Goal: Task Accomplishment & Management: Use online tool/utility

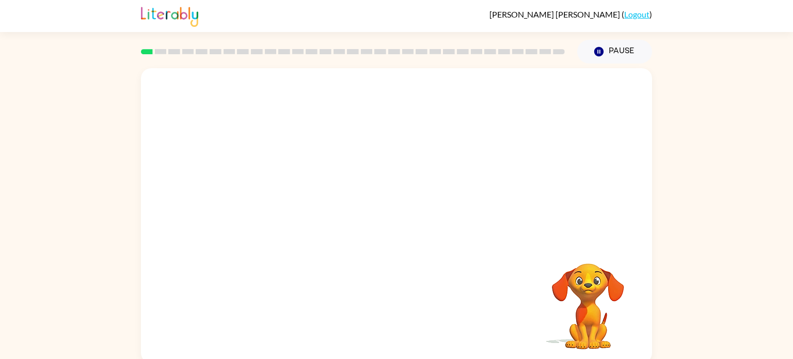
scroll to position [4, 0]
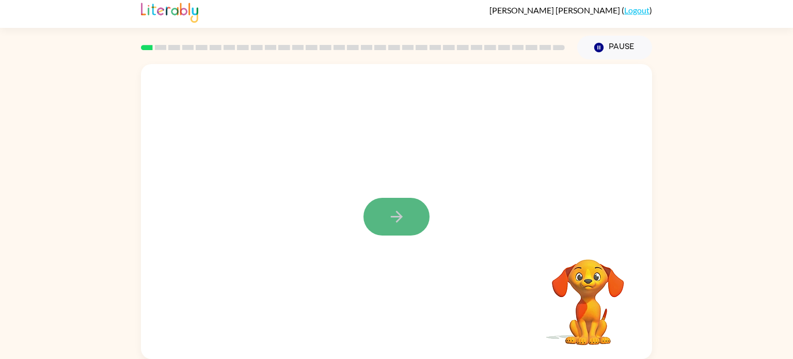
click at [402, 208] on icon "button" at bounding box center [397, 216] width 18 height 18
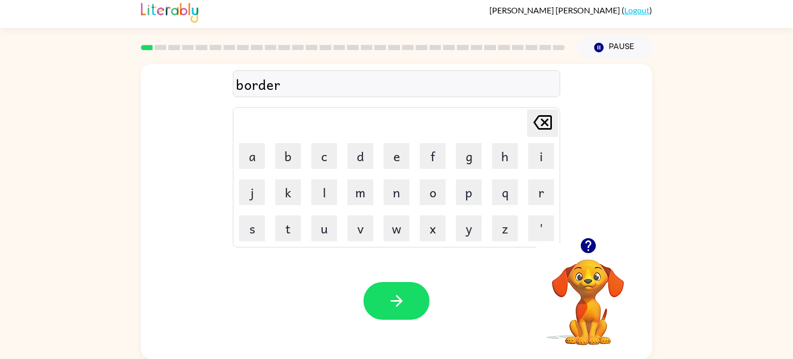
click at [403, 324] on div "Your browser must support playing .mp4 files to use Literably. Please try using…" at bounding box center [396, 301] width 511 height 116
click at [403, 296] on icon "button" at bounding box center [397, 301] width 18 height 18
click at [403, 296] on div at bounding box center [396, 301] width 66 height 38
click at [379, 290] on button "button" at bounding box center [396, 301] width 66 height 38
click at [398, 299] on icon "button" at bounding box center [397, 301] width 18 height 18
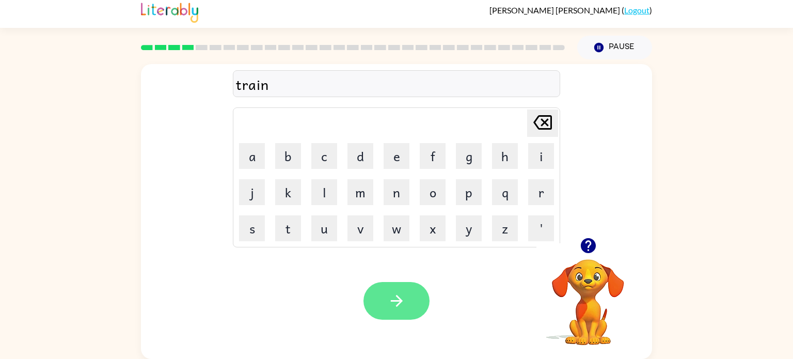
click at [380, 310] on button "button" at bounding box center [396, 301] width 66 height 38
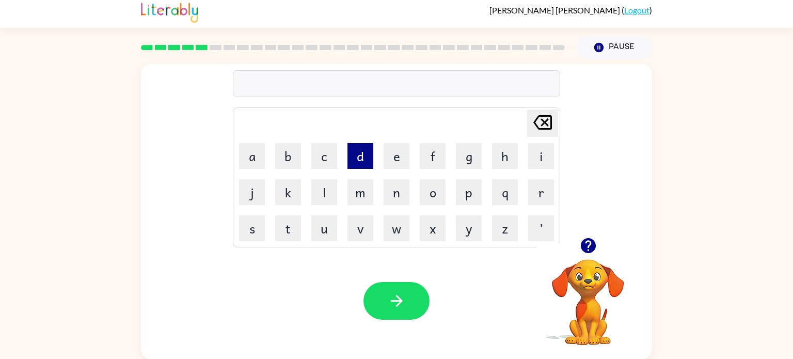
click at [357, 165] on button "d" at bounding box center [360, 156] width 26 height 26
click at [399, 151] on button "e" at bounding box center [396, 156] width 26 height 26
click at [429, 154] on button "f" at bounding box center [433, 156] width 26 height 26
click at [401, 150] on button "e" at bounding box center [396, 156] width 26 height 26
click at [401, 190] on button "n" at bounding box center [396, 192] width 26 height 26
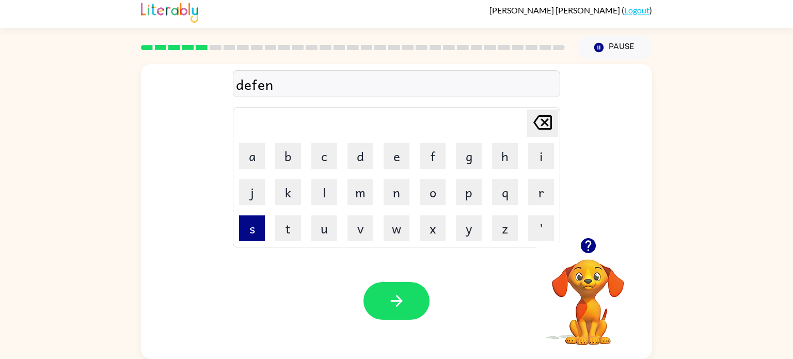
click at [263, 231] on button "s" at bounding box center [252, 228] width 26 height 26
click at [550, 150] on button "i" at bounding box center [541, 156] width 26 height 26
click at [366, 225] on button "v" at bounding box center [360, 228] width 26 height 26
click at [401, 162] on button "e" at bounding box center [396, 156] width 26 height 26
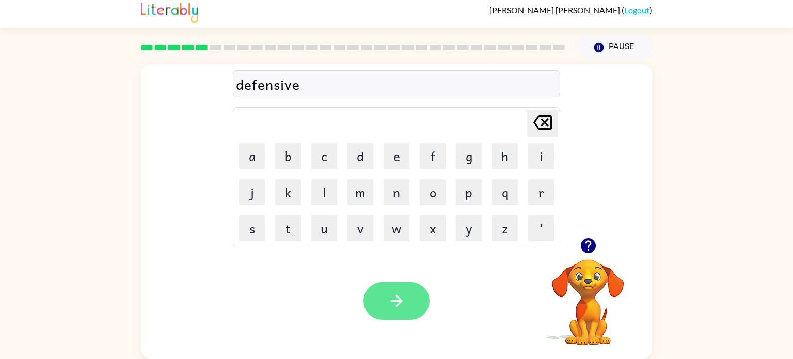
click at [402, 288] on button "button" at bounding box center [396, 301] width 66 height 38
click at [398, 295] on icon "button" at bounding box center [397, 301] width 18 height 18
click at [394, 308] on icon "button" at bounding box center [397, 301] width 18 height 18
click at [369, 310] on button "button" at bounding box center [396, 301] width 66 height 38
click at [379, 310] on button "button" at bounding box center [396, 301] width 66 height 38
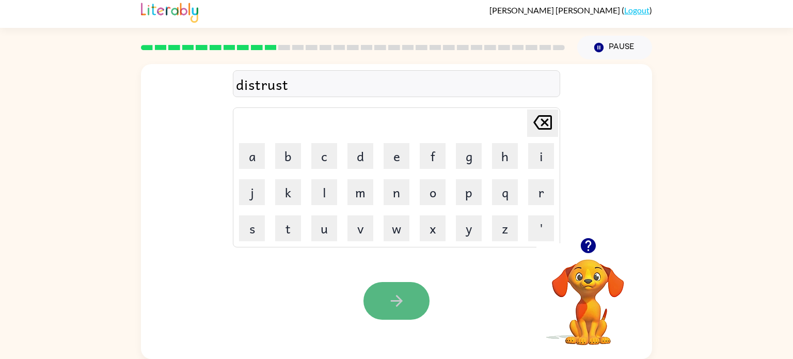
click at [406, 310] on button "button" at bounding box center [396, 301] width 66 height 38
click at [384, 287] on button "button" at bounding box center [396, 301] width 66 height 38
click at [389, 300] on icon "button" at bounding box center [397, 301] width 18 height 18
click at [397, 309] on icon "button" at bounding box center [397, 301] width 18 height 18
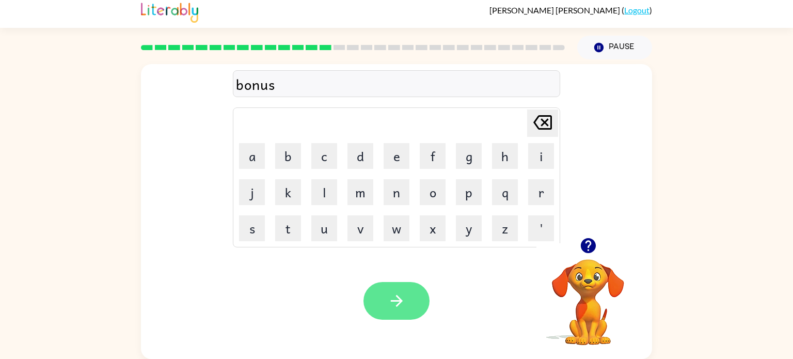
click at [377, 295] on button "button" at bounding box center [396, 301] width 66 height 38
click at [404, 300] on icon "button" at bounding box center [397, 301] width 18 height 18
click at [411, 296] on button "button" at bounding box center [396, 301] width 66 height 38
click at [416, 313] on button "button" at bounding box center [396, 301] width 66 height 38
click at [385, 293] on button "button" at bounding box center [396, 301] width 66 height 38
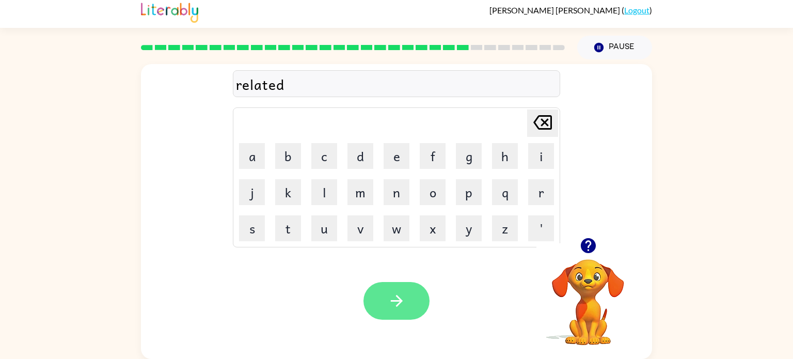
click at [398, 306] on icon "button" at bounding box center [397, 301] width 18 height 18
click at [407, 293] on button "button" at bounding box center [396, 301] width 66 height 38
click at [406, 313] on button "button" at bounding box center [396, 301] width 66 height 38
click at [393, 311] on button "button" at bounding box center [396, 301] width 66 height 38
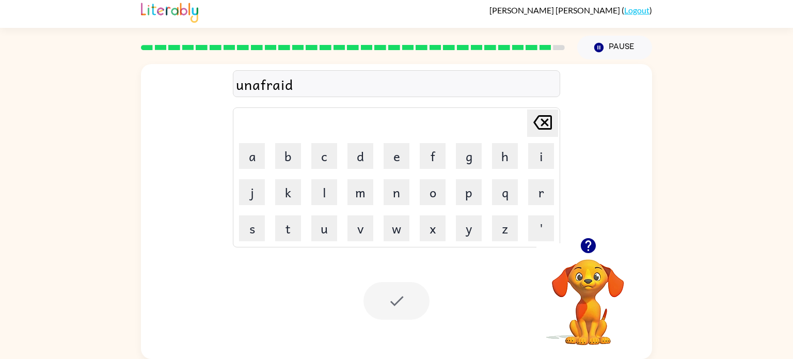
scroll to position [0, 0]
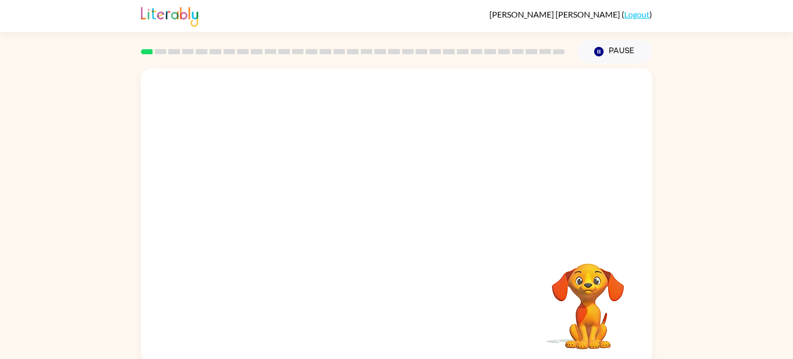
click at [274, 195] on video "Your browser must support playing .mp4 files to use Literably. Please try using…" at bounding box center [396, 154] width 511 height 173
click at [274, 196] on video "Your browser must support playing .mp4 files to use Literably. Please try using…" at bounding box center [396, 154] width 511 height 173
click at [274, 197] on video "Your browser must support playing .mp4 files to use Literably. Please try using…" at bounding box center [396, 154] width 511 height 173
drag, startPoint x: 274, startPoint y: 197, endPoint x: 331, endPoint y: 145, distance: 77.1
click at [331, 145] on video "Your browser must support playing .mp4 files to use Literably. Please try using…" at bounding box center [396, 154] width 511 height 173
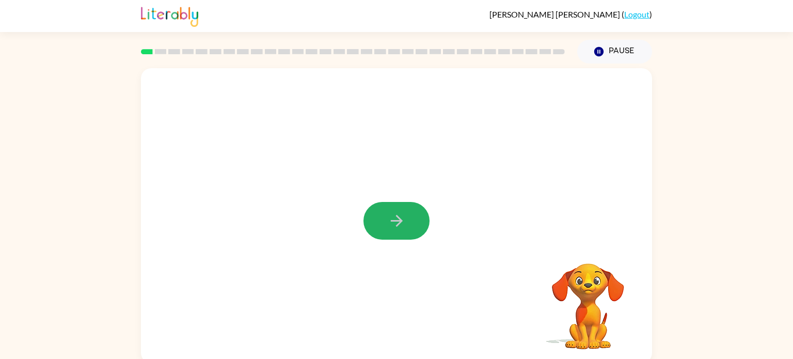
click at [388, 226] on icon "button" at bounding box center [397, 221] width 18 height 18
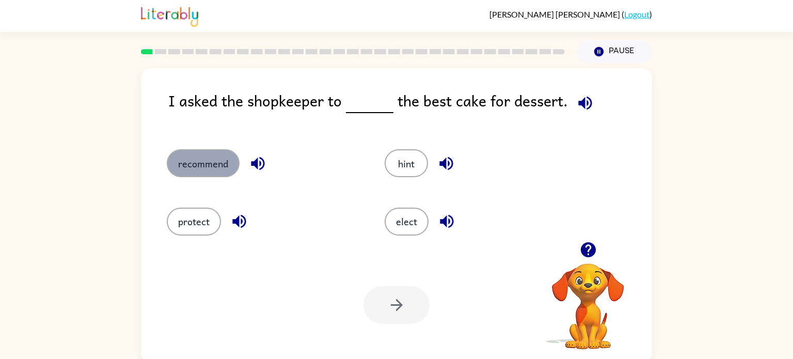
click at [177, 163] on button "recommend" at bounding box center [203, 163] width 73 height 28
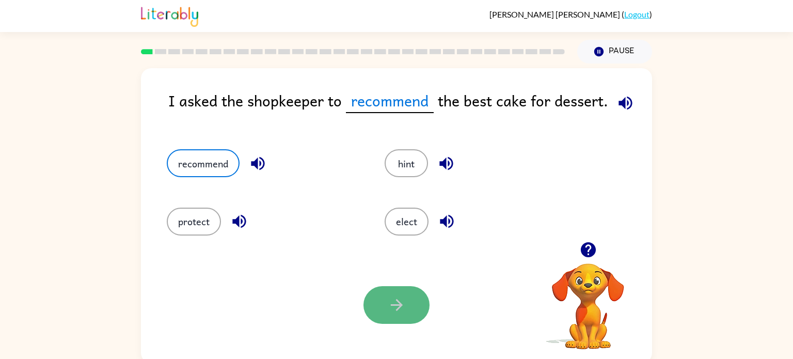
click at [387, 293] on button "button" at bounding box center [396, 305] width 66 height 38
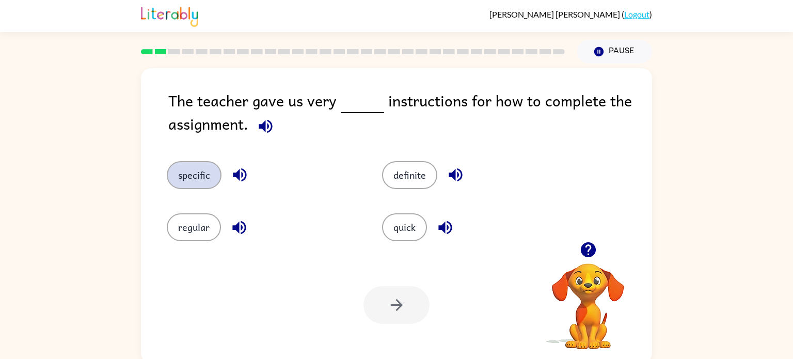
click at [196, 181] on button "specific" at bounding box center [194, 175] width 55 height 28
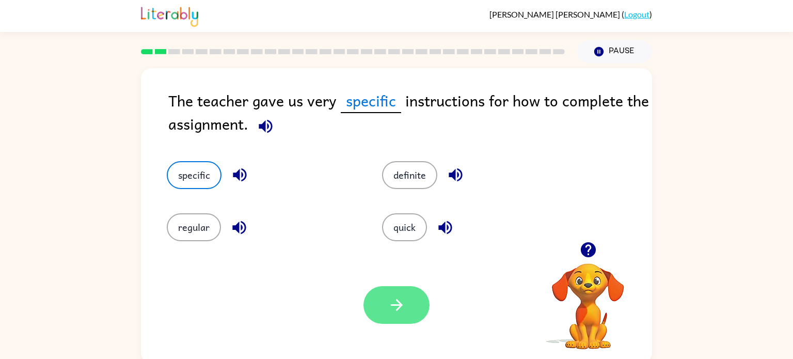
click at [396, 299] on icon "button" at bounding box center [397, 305] width 18 height 18
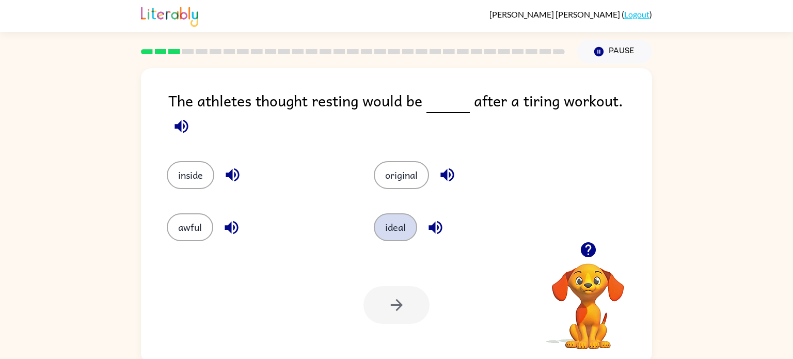
click at [392, 228] on button "ideal" at bounding box center [395, 227] width 43 height 28
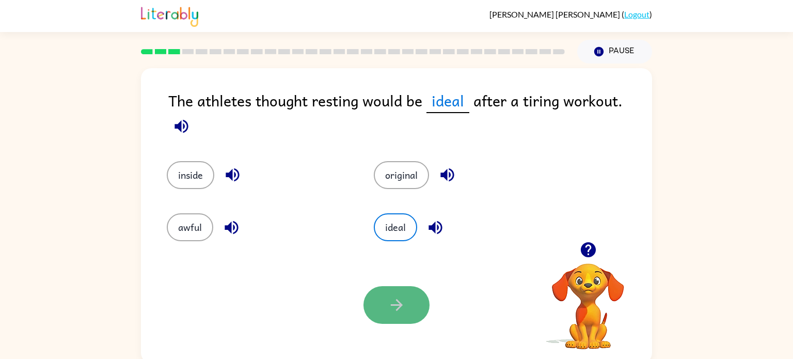
click at [387, 315] on button "button" at bounding box center [396, 305] width 66 height 38
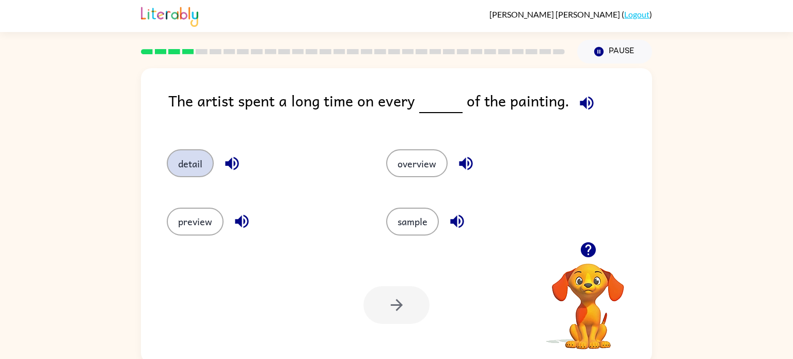
click at [193, 169] on button "detail" at bounding box center [190, 163] width 47 height 28
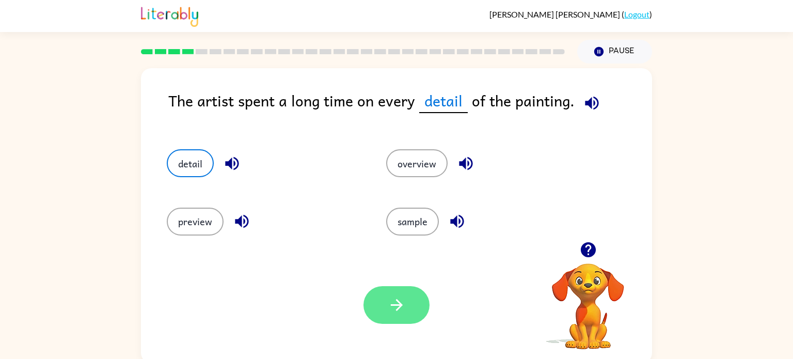
click at [400, 306] on icon "button" at bounding box center [396, 305] width 12 height 12
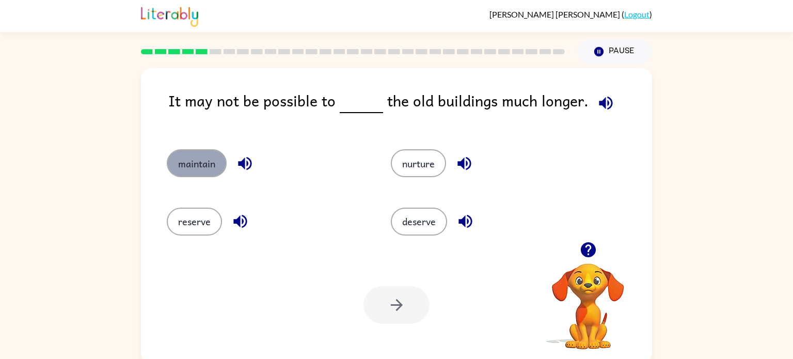
click at [208, 167] on button "maintain" at bounding box center [197, 163] width 60 height 28
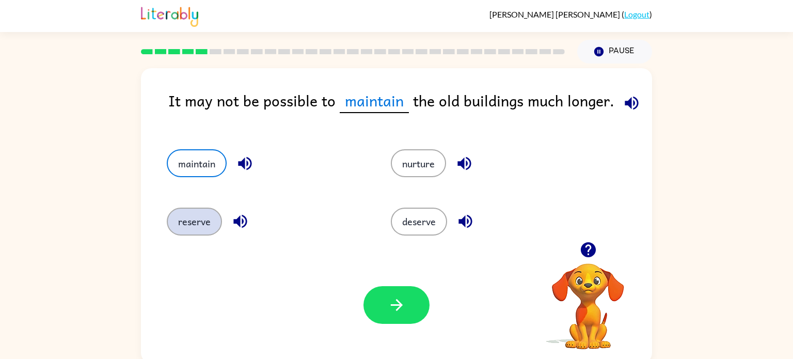
click at [189, 229] on button "reserve" at bounding box center [194, 221] width 55 height 28
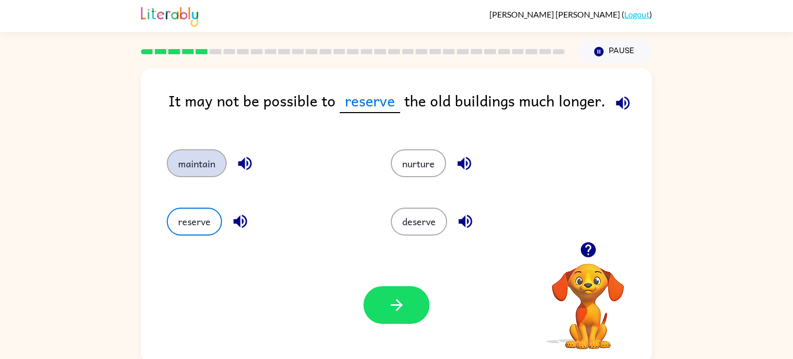
click at [193, 164] on button "maintain" at bounding box center [197, 163] width 60 height 28
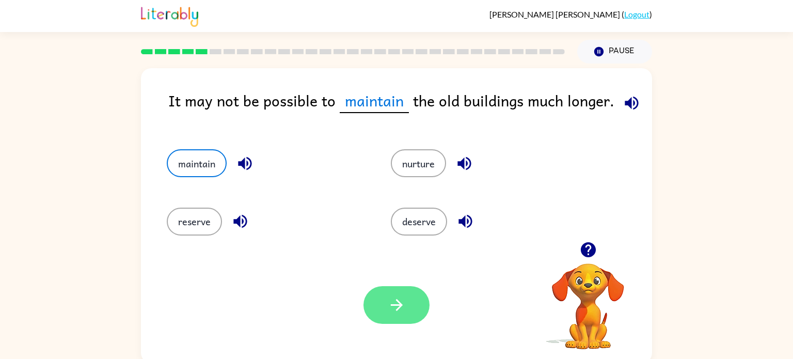
click at [400, 295] on button "button" at bounding box center [396, 305] width 66 height 38
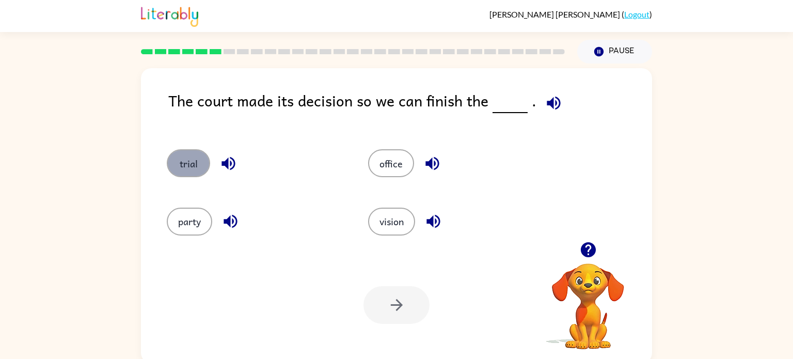
click at [189, 172] on button "trial" at bounding box center [188, 163] width 43 height 28
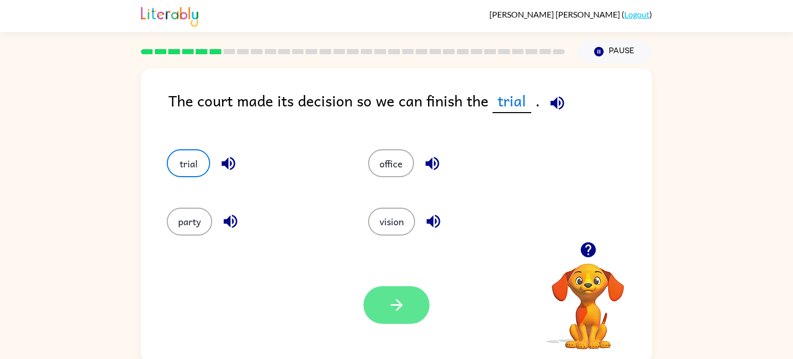
click at [414, 301] on button "button" at bounding box center [396, 305] width 66 height 38
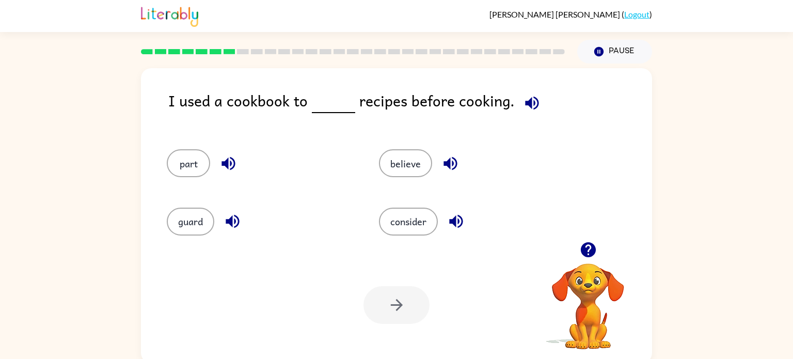
click at [225, 199] on div "guard" at bounding box center [253, 217] width 212 height 58
click at [407, 220] on button "consider" at bounding box center [408, 221] width 59 height 28
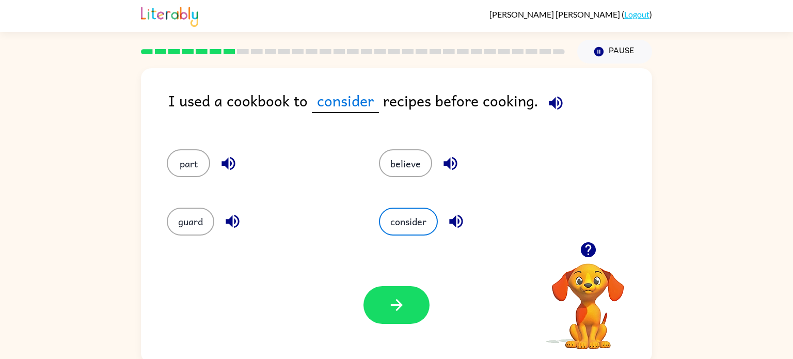
click at [364, 318] on div at bounding box center [396, 305] width 66 height 38
click at [375, 309] on button "button" at bounding box center [396, 305] width 66 height 38
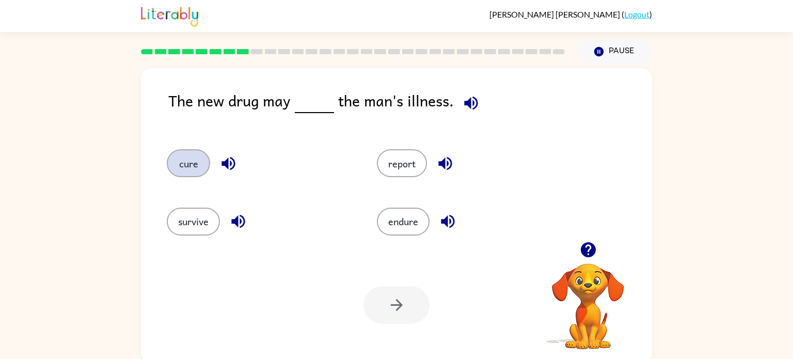
click at [197, 158] on button "cure" at bounding box center [188, 163] width 43 height 28
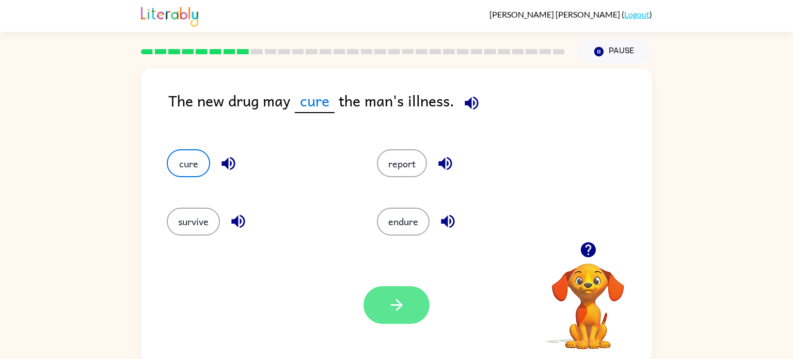
click at [396, 306] on icon "button" at bounding box center [397, 305] width 18 height 18
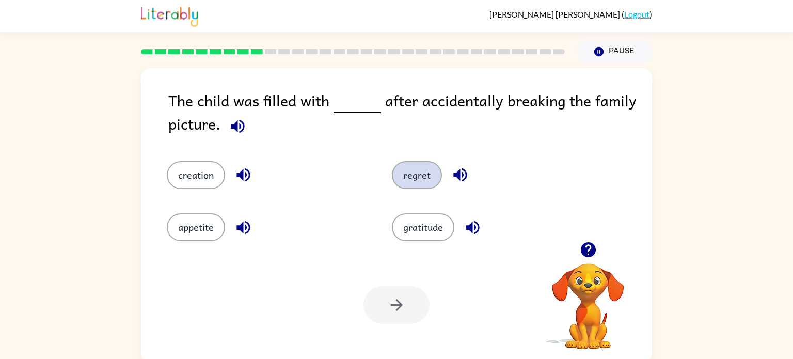
click at [418, 181] on button "regret" at bounding box center [417, 175] width 50 height 28
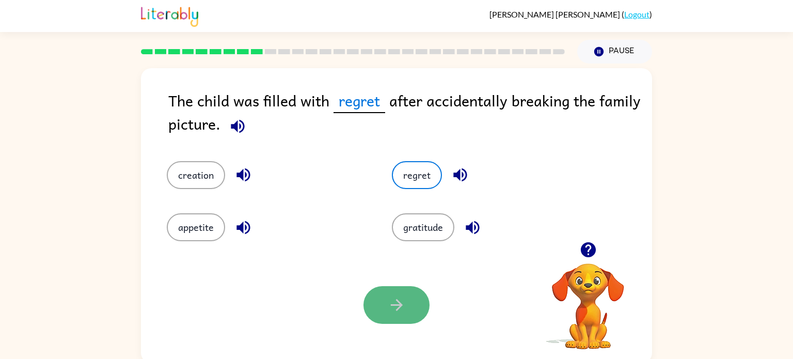
click at [384, 305] on button "button" at bounding box center [396, 305] width 66 height 38
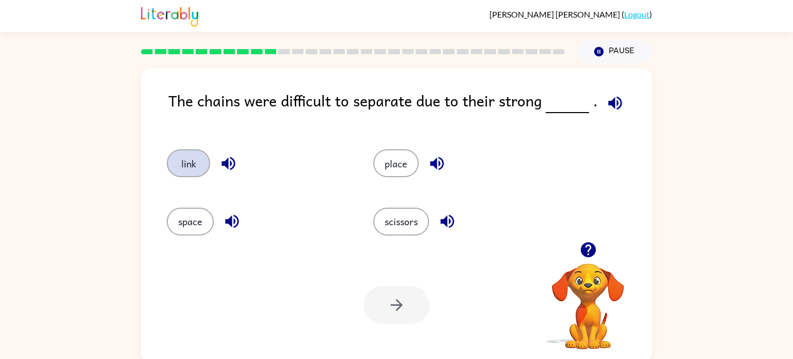
click at [199, 164] on button "link" at bounding box center [188, 163] width 43 height 28
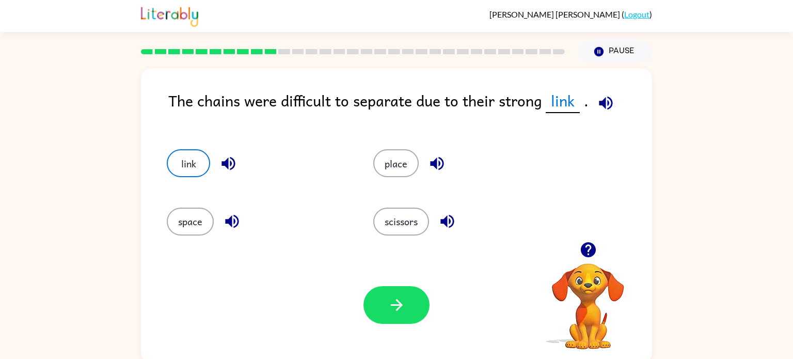
click at [391, 326] on div "Your browser must support playing .mp4 files to use Literably. Please try using…" at bounding box center [396, 305] width 511 height 116
click at [391, 314] on button "button" at bounding box center [396, 305] width 66 height 38
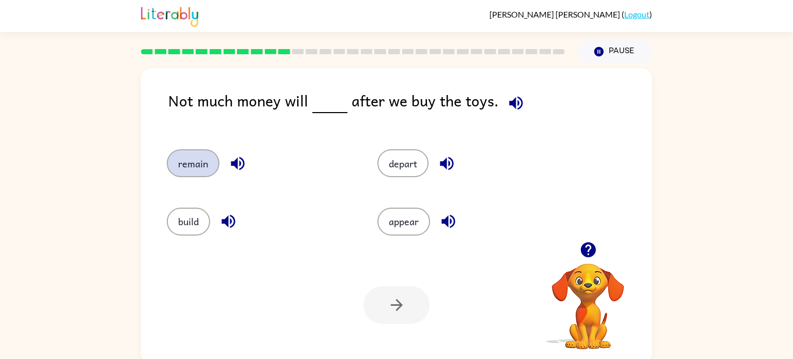
click at [192, 174] on button "remain" at bounding box center [193, 163] width 53 height 28
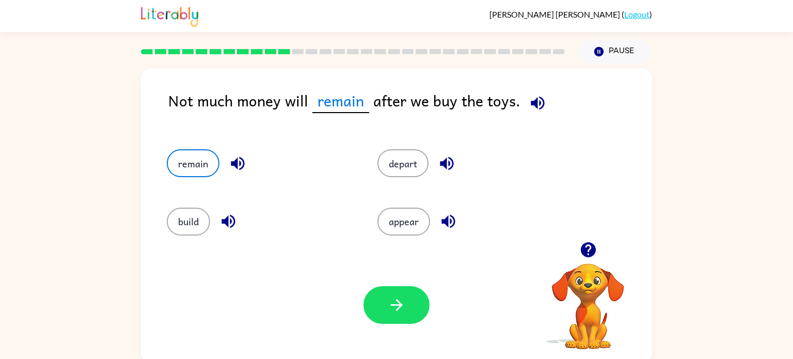
click at [371, 323] on div at bounding box center [396, 305] width 66 height 38
click at [371, 325] on div "Your browser must support playing .mp4 files to use Literably. Please try using…" at bounding box center [396, 305] width 511 height 116
click at [398, 294] on button "button" at bounding box center [396, 305] width 66 height 38
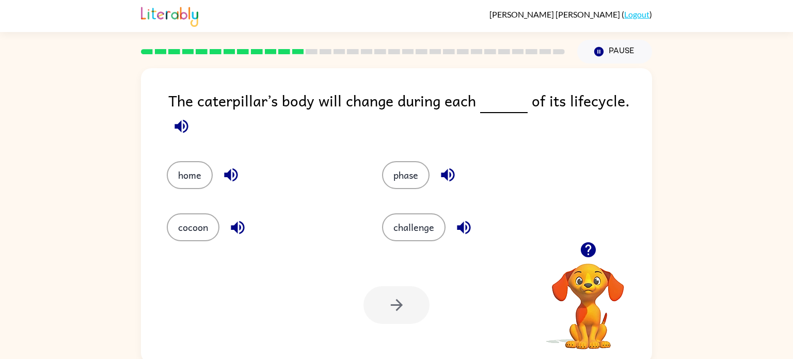
click at [398, 294] on div at bounding box center [396, 305] width 66 height 38
click at [411, 180] on button "phase" at bounding box center [405, 175] width 47 height 28
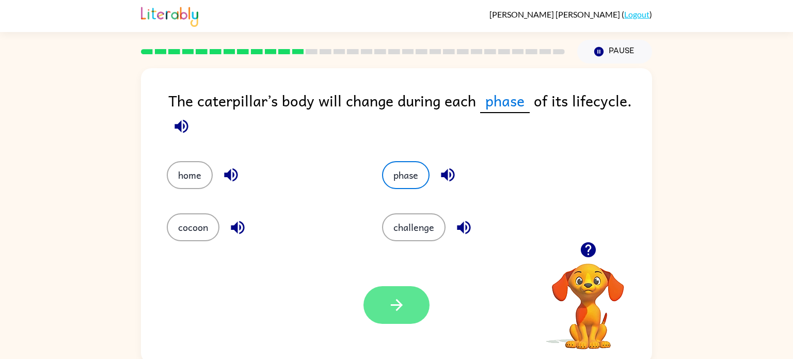
click at [408, 287] on button "button" at bounding box center [396, 305] width 66 height 38
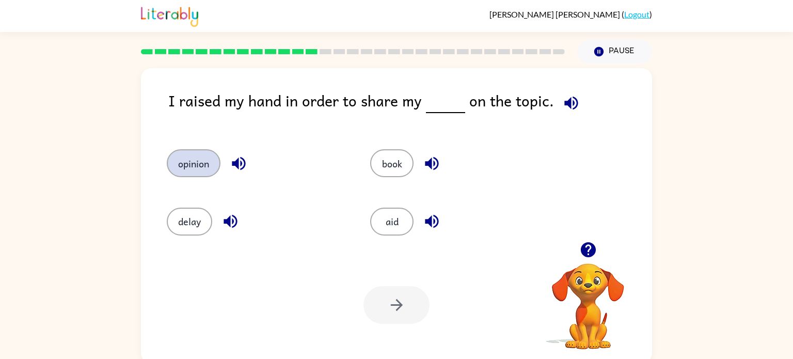
click at [191, 166] on button "opinion" at bounding box center [194, 163] width 54 height 28
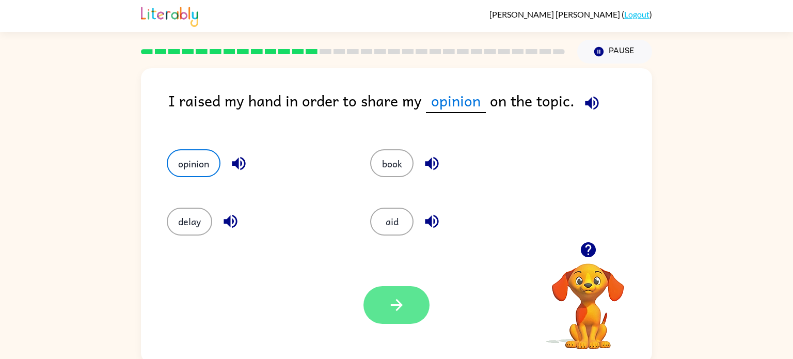
click at [374, 296] on button "button" at bounding box center [396, 305] width 66 height 38
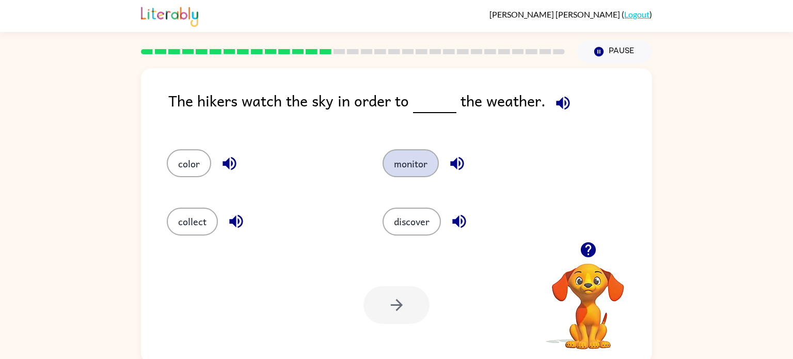
click at [423, 166] on button "monitor" at bounding box center [410, 163] width 56 height 28
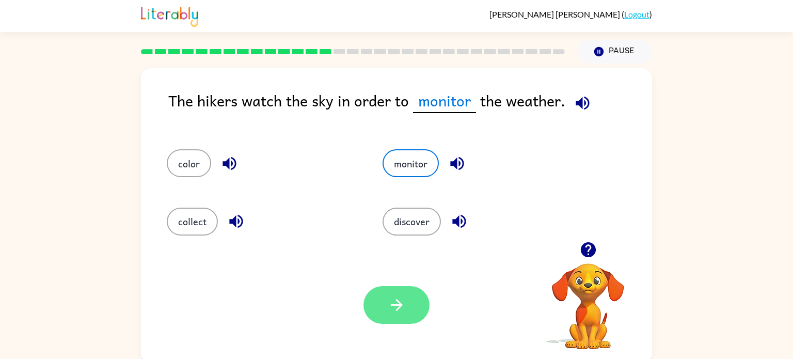
click at [392, 320] on button "button" at bounding box center [396, 305] width 66 height 38
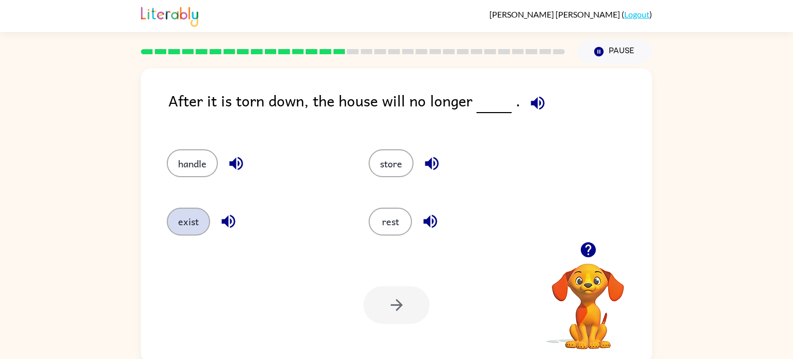
click at [178, 232] on button "exist" at bounding box center [188, 221] width 43 height 28
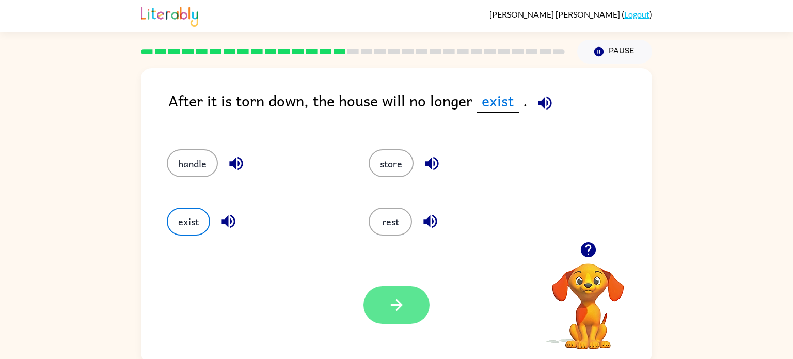
click at [391, 313] on icon "button" at bounding box center [397, 305] width 18 height 18
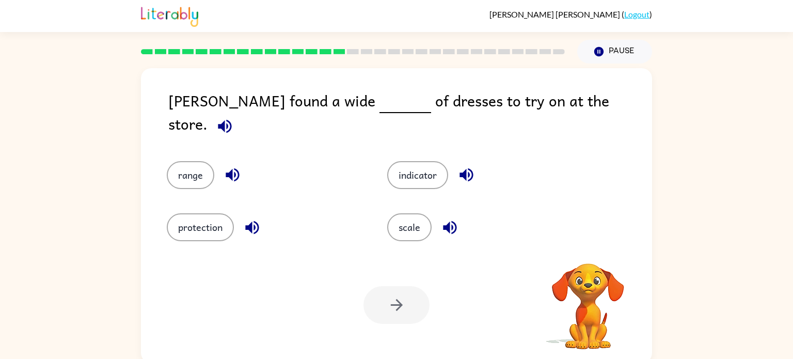
click at [391, 313] on div at bounding box center [396, 305] width 66 height 38
click at [186, 168] on button "range" at bounding box center [190, 175] width 47 height 28
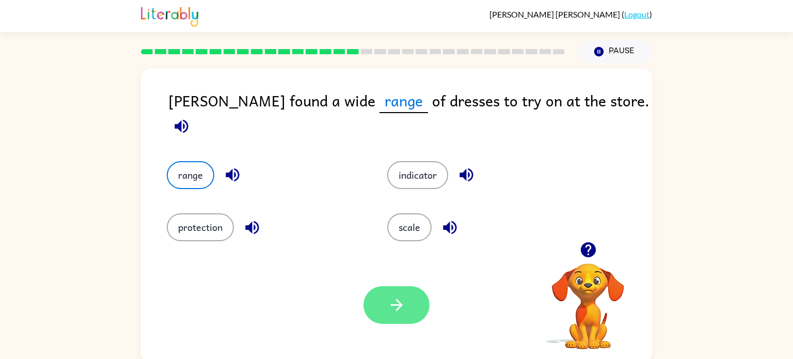
click at [369, 310] on button "button" at bounding box center [396, 305] width 66 height 38
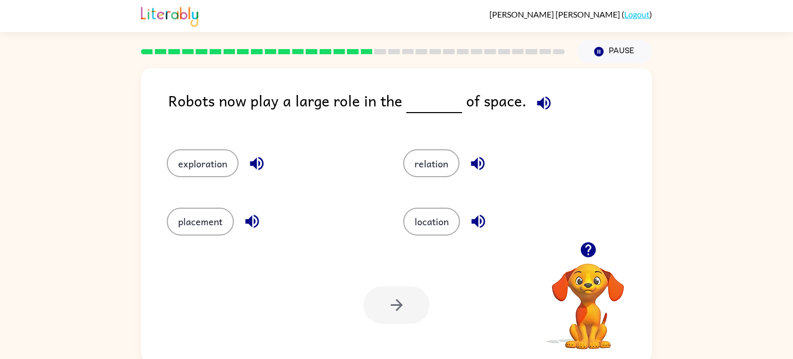
click at [198, 147] on div "exploration" at bounding box center [265, 159] width 236 height 58
click at [214, 163] on button "exploration" at bounding box center [203, 163] width 72 height 28
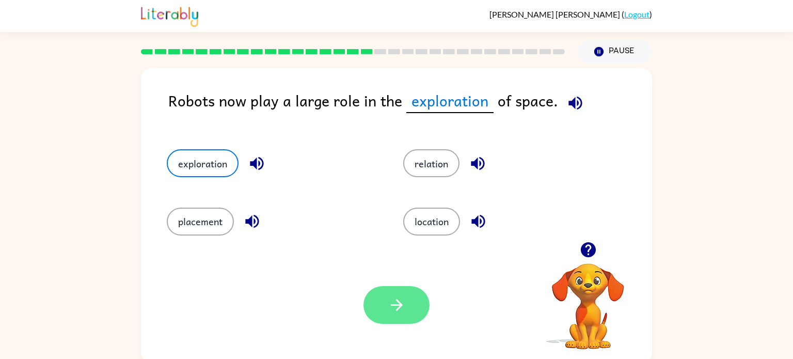
click at [391, 298] on icon "button" at bounding box center [397, 305] width 18 height 18
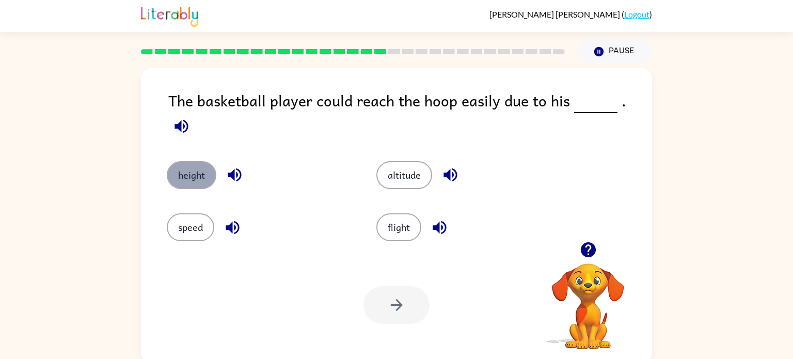
click at [172, 161] on button "height" at bounding box center [192, 175] width 50 height 28
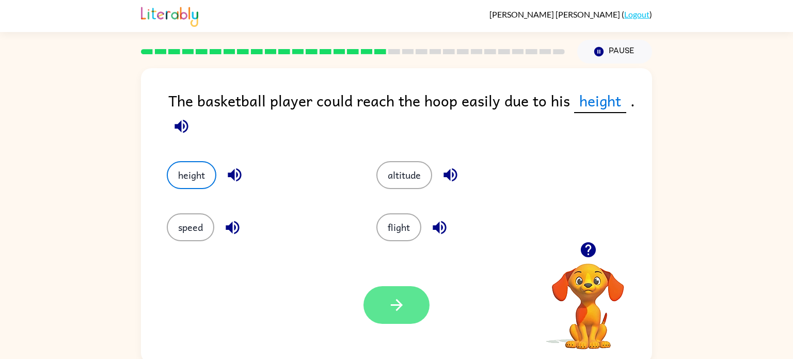
click at [403, 318] on button "button" at bounding box center [396, 305] width 66 height 38
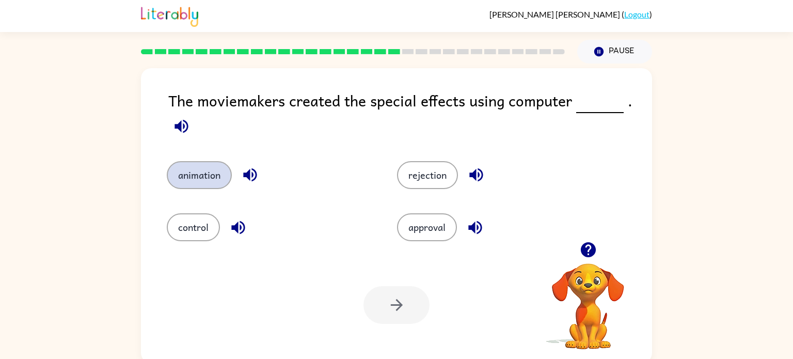
click at [196, 188] on button "animation" at bounding box center [199, 175] width 65 height 28
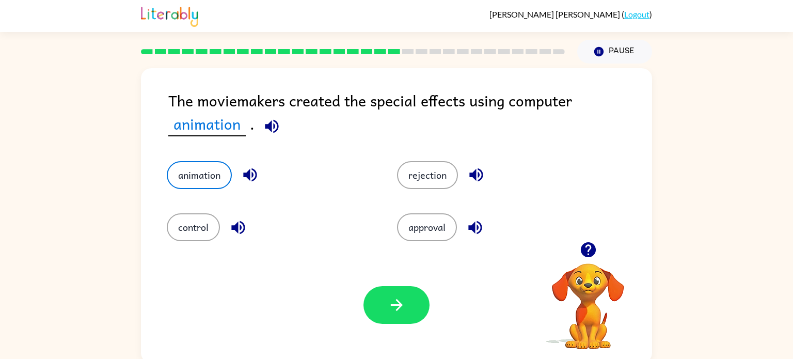
click at [369, 319] on div at bounding box center [396, 305] width 66 height 38
click at [393, 311] on icon "button" at bounding box center [397, 305] width 18 height 18
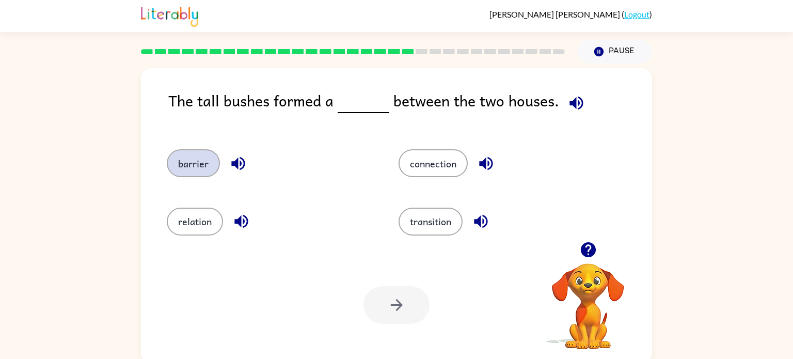
click at [183, 171] on button "barrier" at bounding box center [193, 163] width 53 height 28
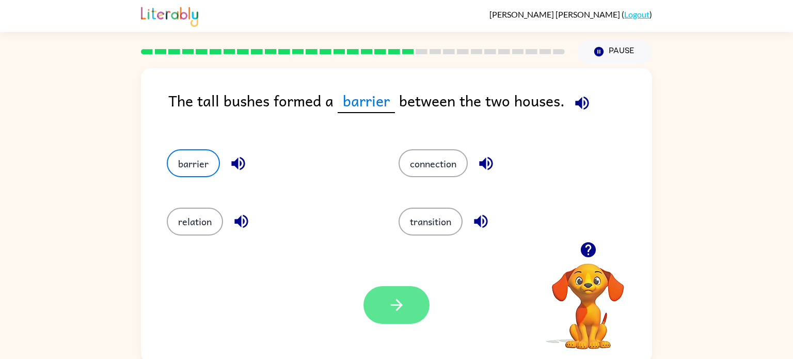
click at [384, 317] on button "button" at bounding box center [396, 305] width 66 height 38
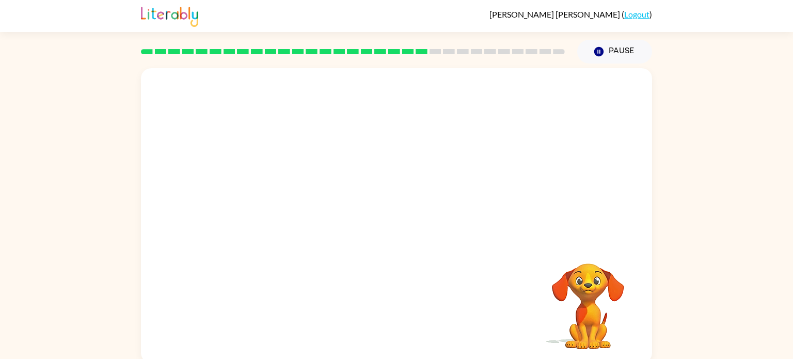
click at [306, 213] on video "Your browser must support playing .mp4 files to use Literably. Please try using…" at bounding box center [396, 154] width 511 height 173
click at [308, 214] on video "Your browser must support playing .mp4 files to use Literably. Please try using…" at bounding box center [396, 154] width 511 height 173
click at [302, 209] on video "Your browser must support playing .mp4 files to use Literably. Please try using…" at bounding box center [396, 154] width 511 height 173
click at [388, 223] on icon "button" at bounding box center [397, 221] width 18 height 18
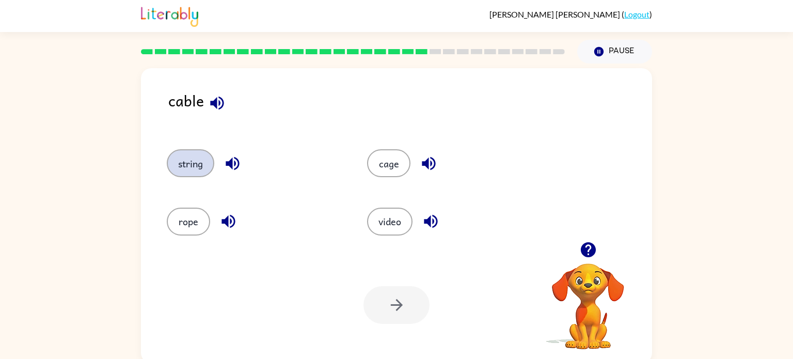
click at [194, 154] on button "string" at bounding box center [190, 163] width 47 height 28
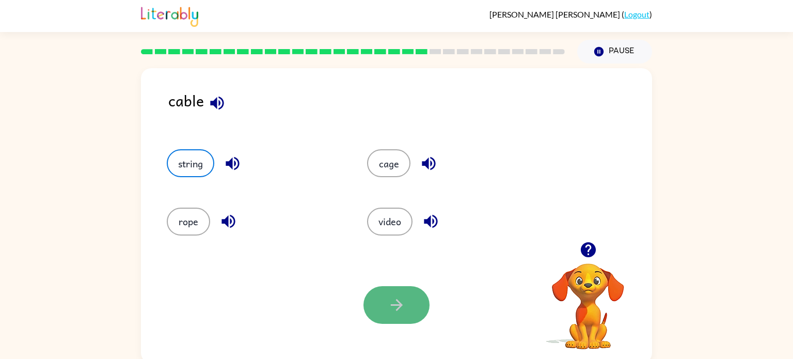
click at [416, 319] on button "button" at bounding box center [396, 305] width 66 height 38
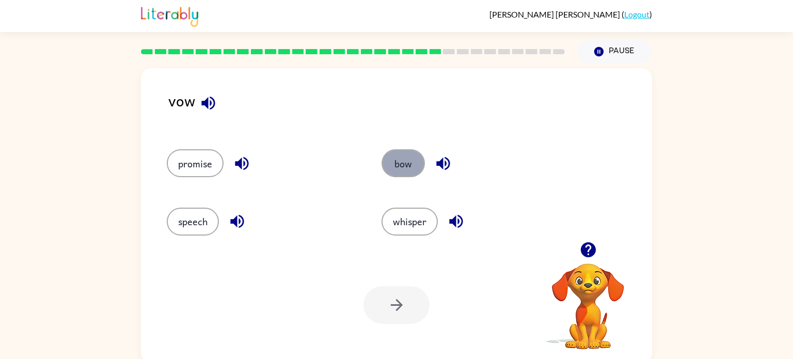
click at [390, 160] on button "bow" at bounding box center [402, 163] width 43 height 28
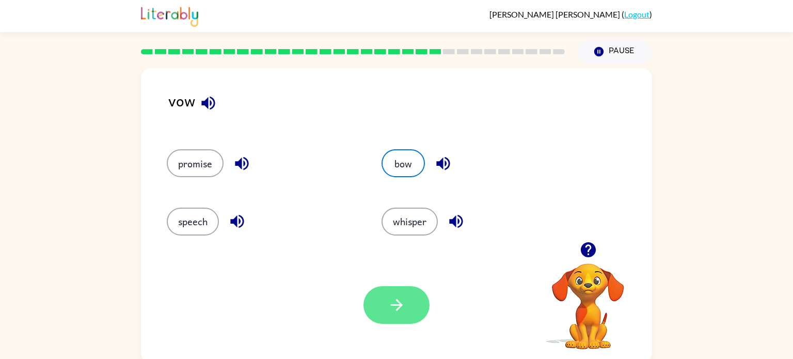
click at [405, 296] on icon "button" at bounding box center [397, 305] width 18 height 18
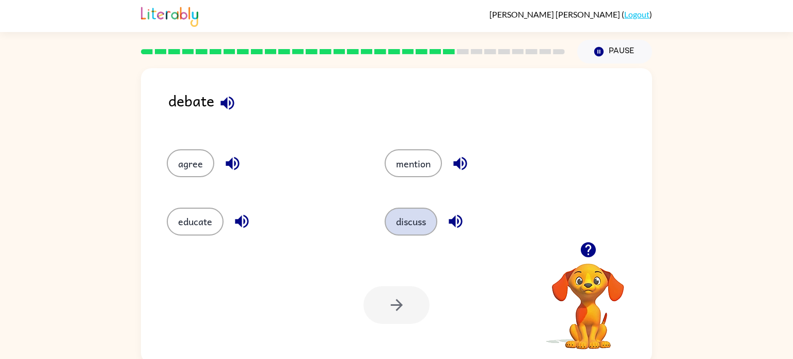
click at [413, 217] on button "discuss" at bounding box center [411, 221] width 53 height 28
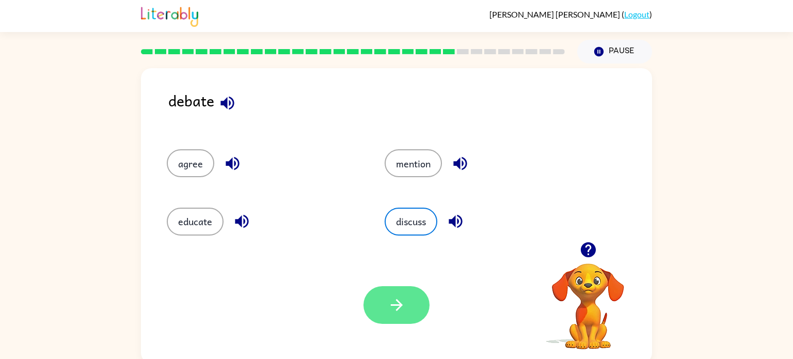
click at [395, 305] on icon "button" at bounding box center [396, 305] width 12 height 12
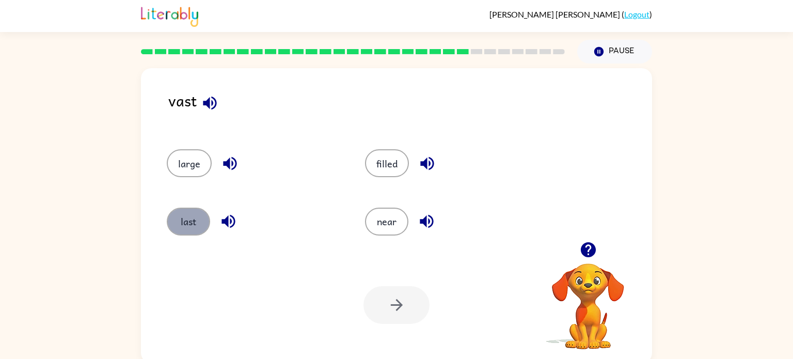
click at [186, 217] on button "last" at bounding box center [188, 221] width 43 height 28
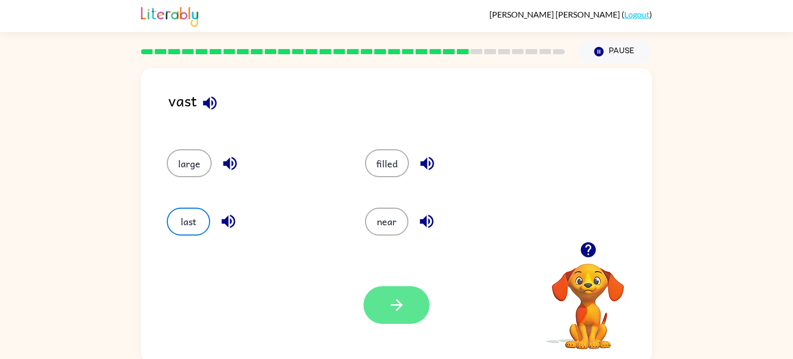
click at [372, 290] on button "button" at bounding box center [396, 305] width 66 height 38
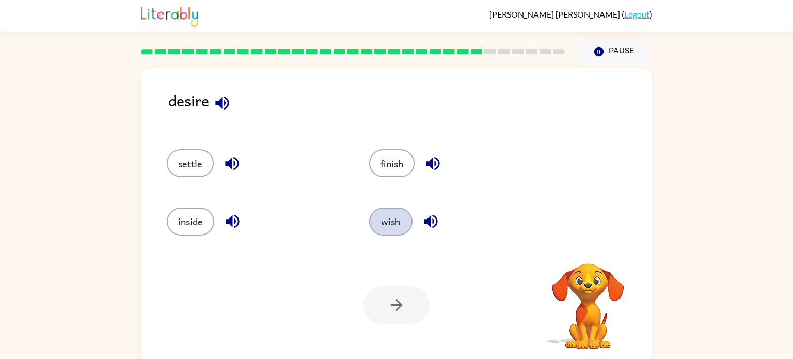
click at [401, 220] on button "wish" at bounding box center [390, 221] width 43 height 28
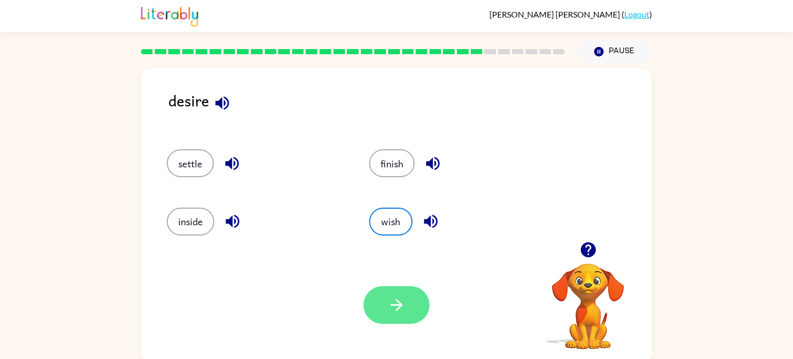
click at [402, 321] on button "button" at bounding box center [396, 305] width 66 height 38
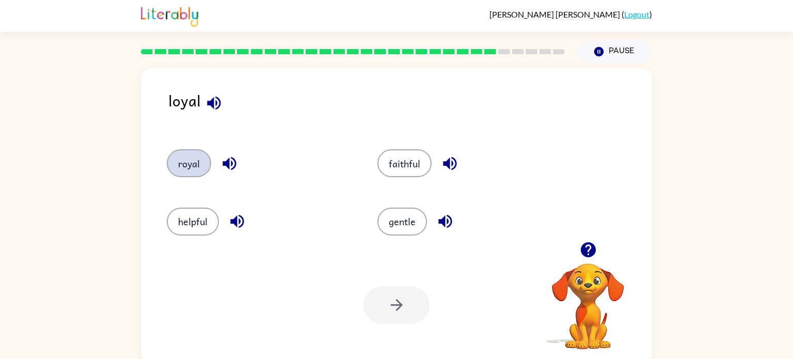
click at [200, 165] on button "royal" at bounding box center [189, 163] width 44 height 28
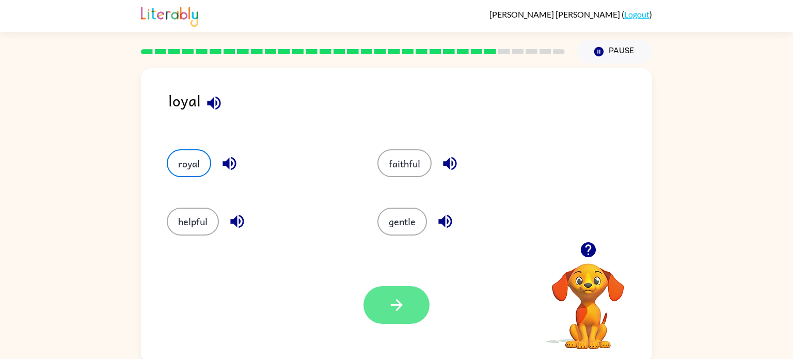
click at [398, 318] on button "button" at bounding box center [396, 305] width 66 height 38
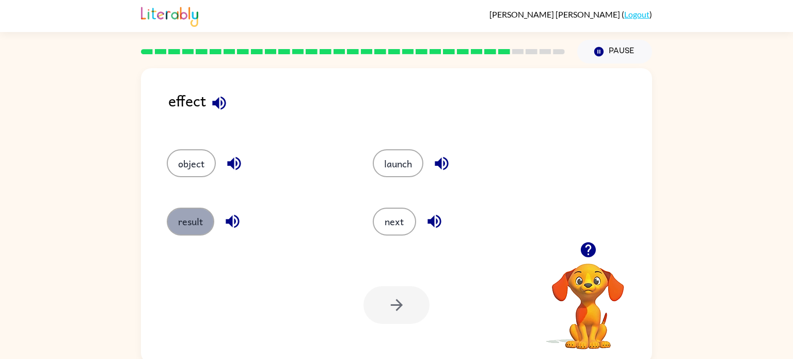
click at [187, 221] on button "result" at bounding box center [190, 221] width 47 height 28
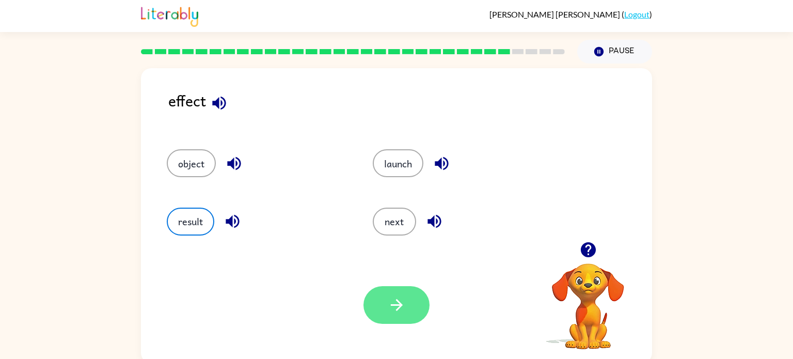
click at [371, 317] on button "button" at bounding box center [396, 305] width 66 height 38
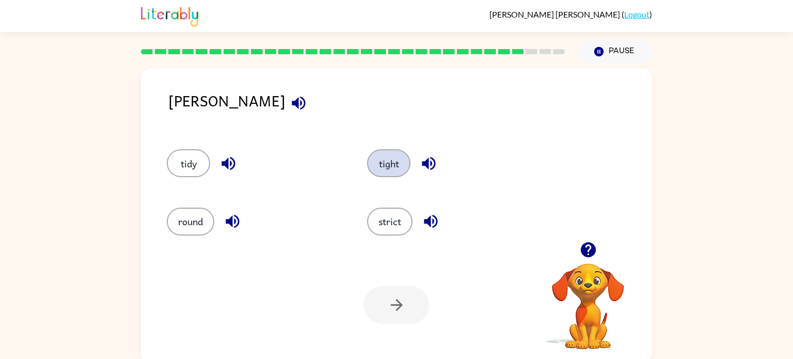
click at [397, 169] on button "tight" at bounding box center [388, 163] width 43 height 28
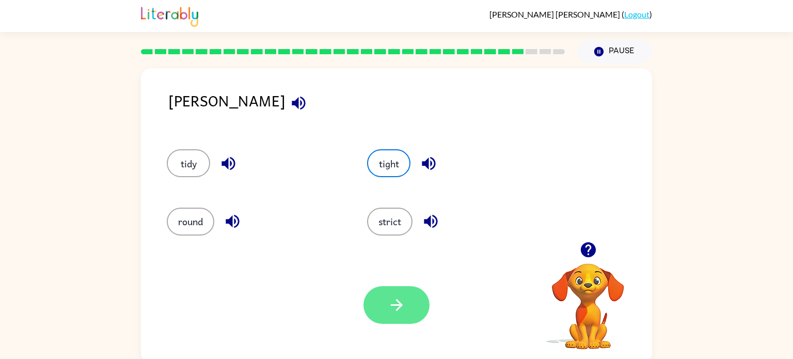
click at [413, 309] on button "button" at bounding box center [396, 305] width 66 height 38
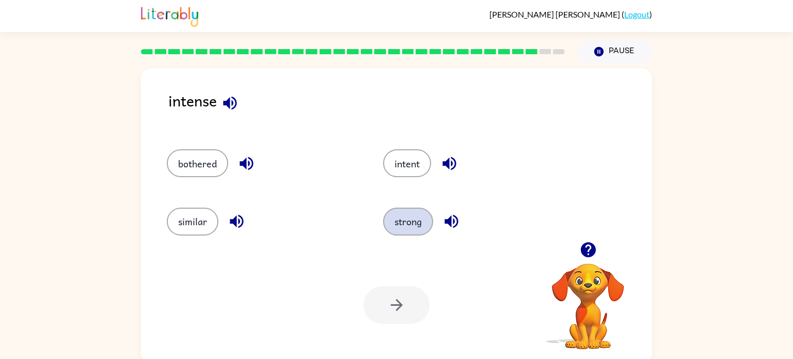
click at [400, 223] on button "strong" at bounding box center [408, 221] width 50 height 28
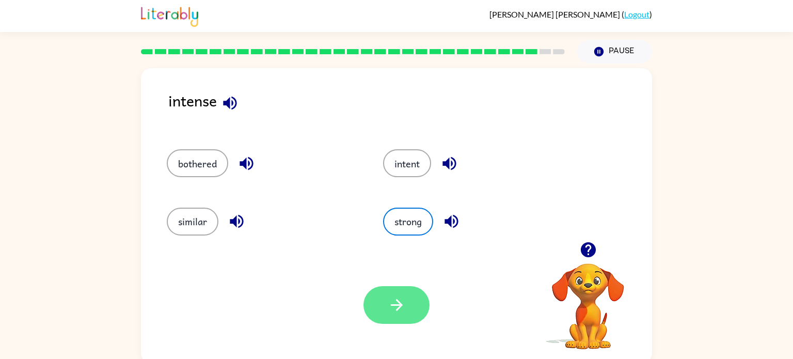
click at [401, 297] on icon "button" at bounding box center [397, 305] width 18 height 18
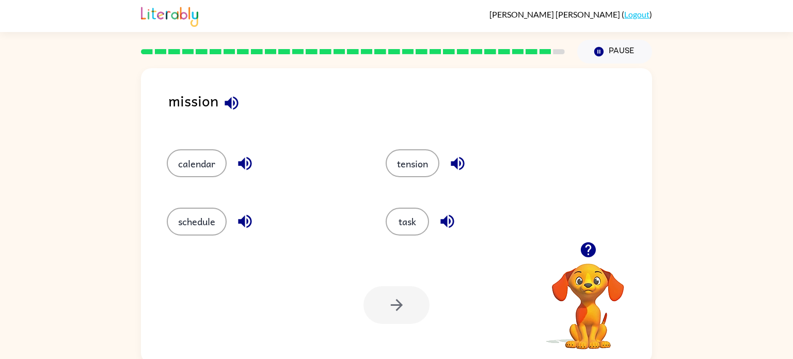
click at [418, 236] on div "task" at bounding box center [475, 217] width 219 height 58
click at [409, 221] on button "task" at bounding box center [407, 221] width 43 height 28
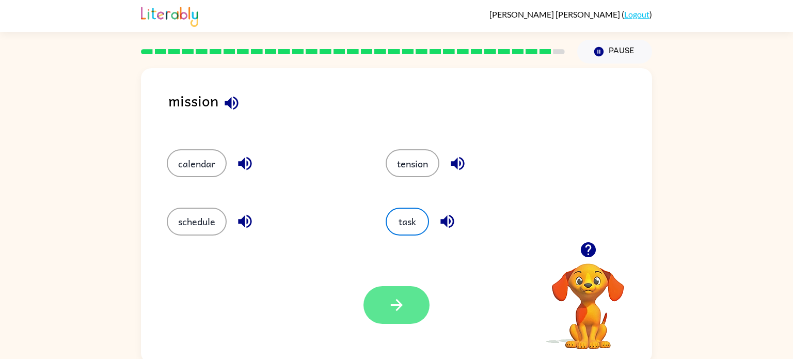
click at [407, 293] on button "button" at bounding box center [396, 305] width 66 height 38
